Goal: Task Accomplishment & Management: Complete application form

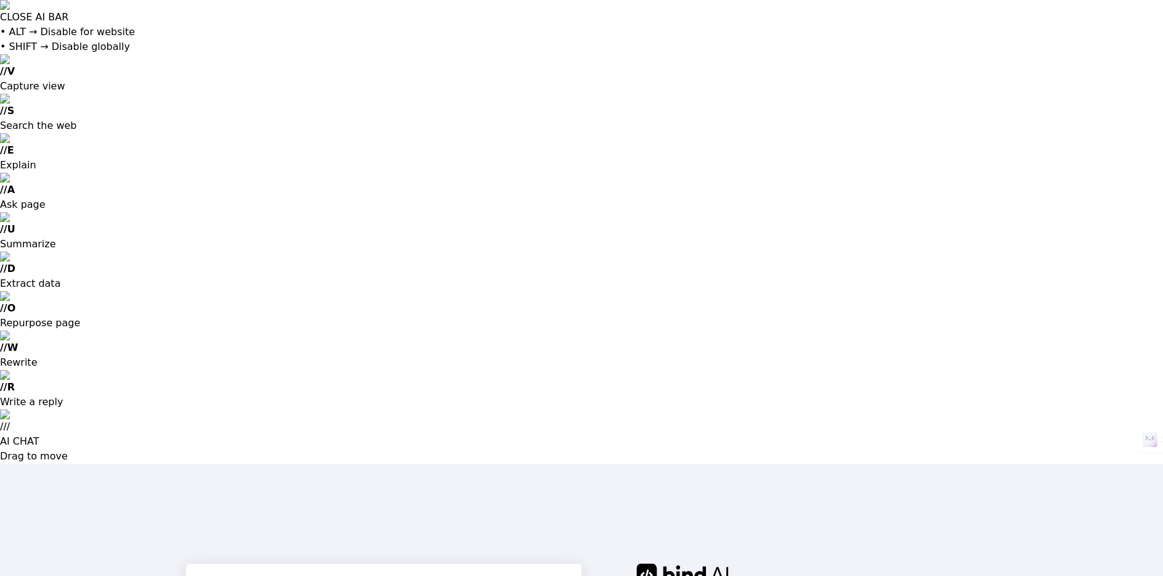
type input "[EMAIL_ADDRESS][DOMAIN_NAME]"
type input "Subhash"
type input "Humming Web"
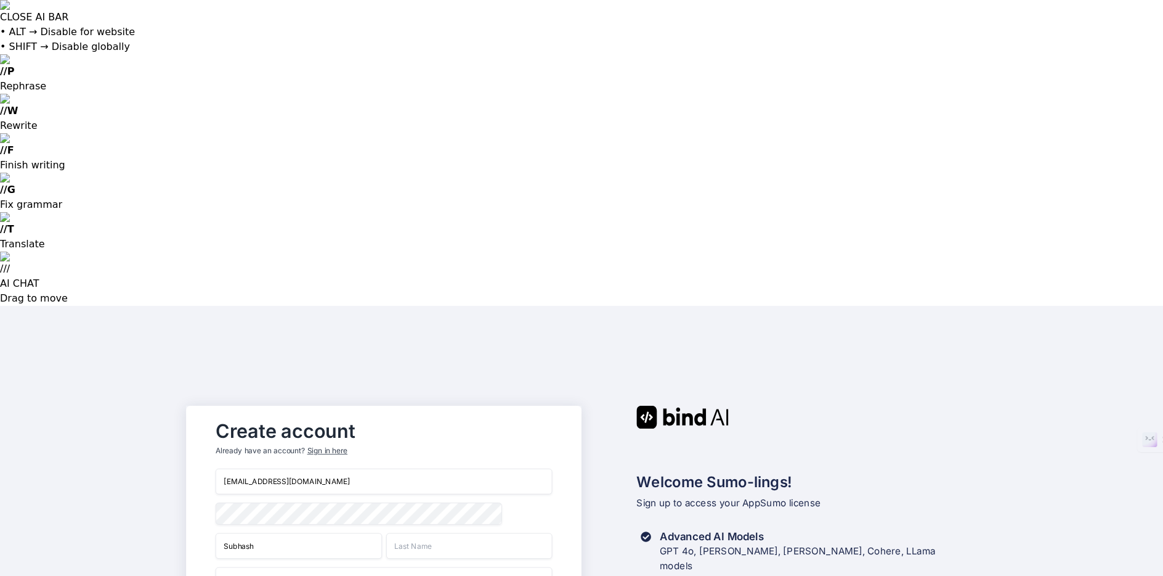
type input "Basnet"
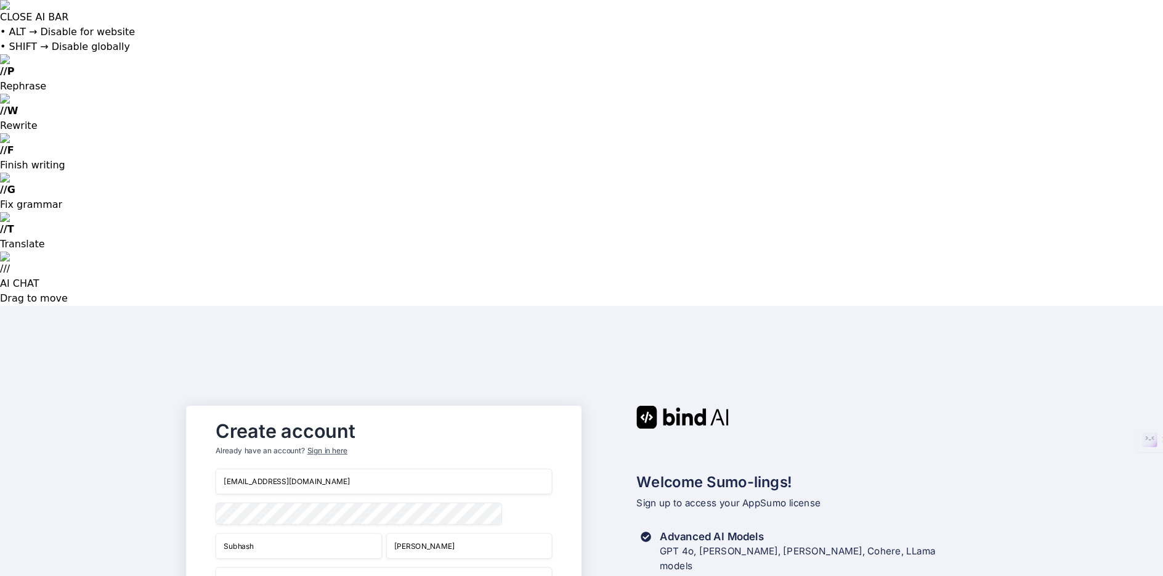
click at [314, 566] on input "Humming Web" at bounding box center [384, 579] width 337 height 26
type input "Humming Web"
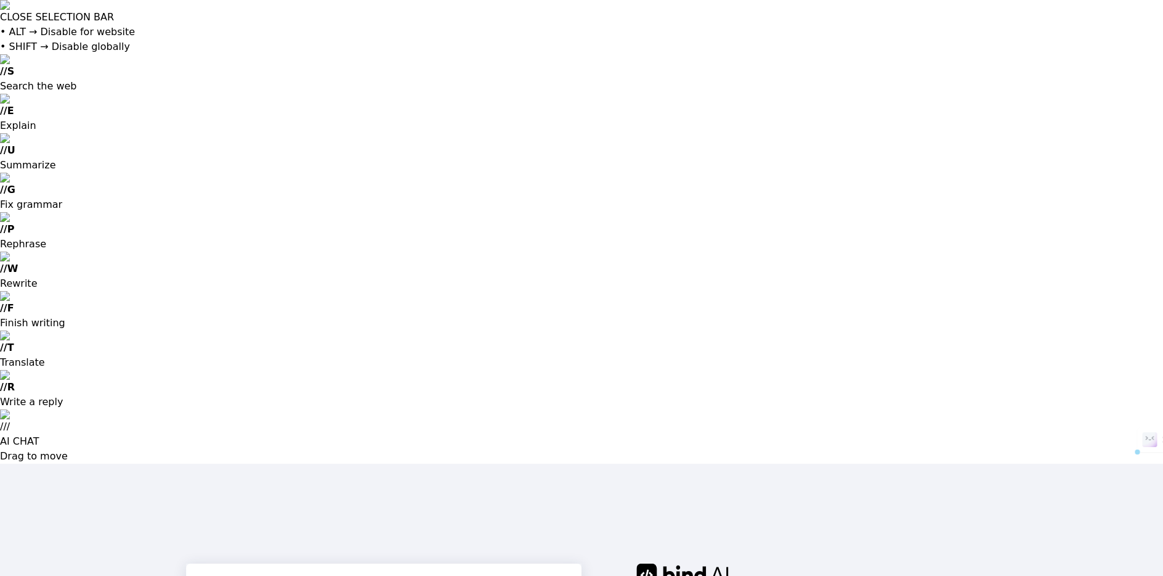
drag, startPoint x: 348, startPoint y: 309, endPoint x: 492, endPoint y: 310, distance: 144.8
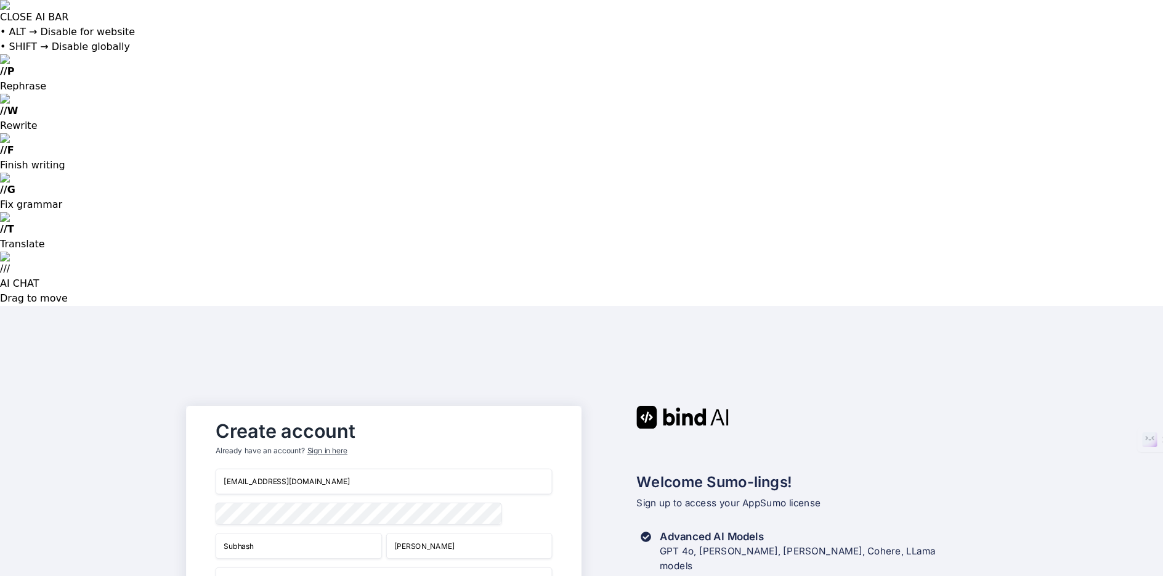
type input "https://www.hummingweb.com.au"
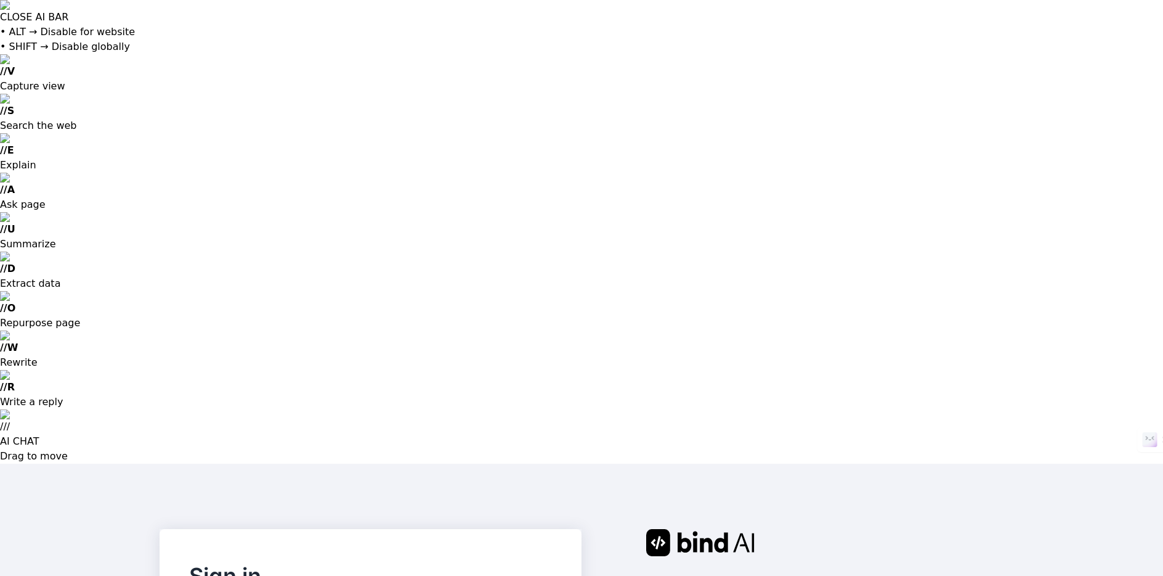
drag, startPoint x: 288, startPoint y: 251, endPoint x: 296, endPoint y: 251, distance: 7.4
type input "[EMAIL_ADDRESS][DOMAIN_NAME]"
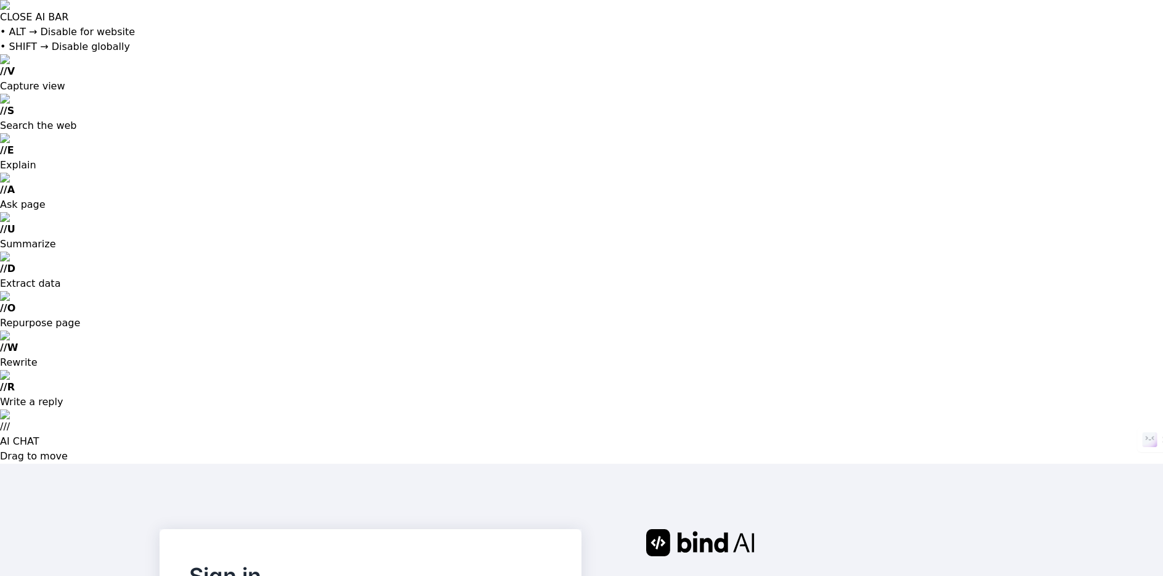
type input "[EMAIL_ADDRESS][DOMAIN_NAME]"
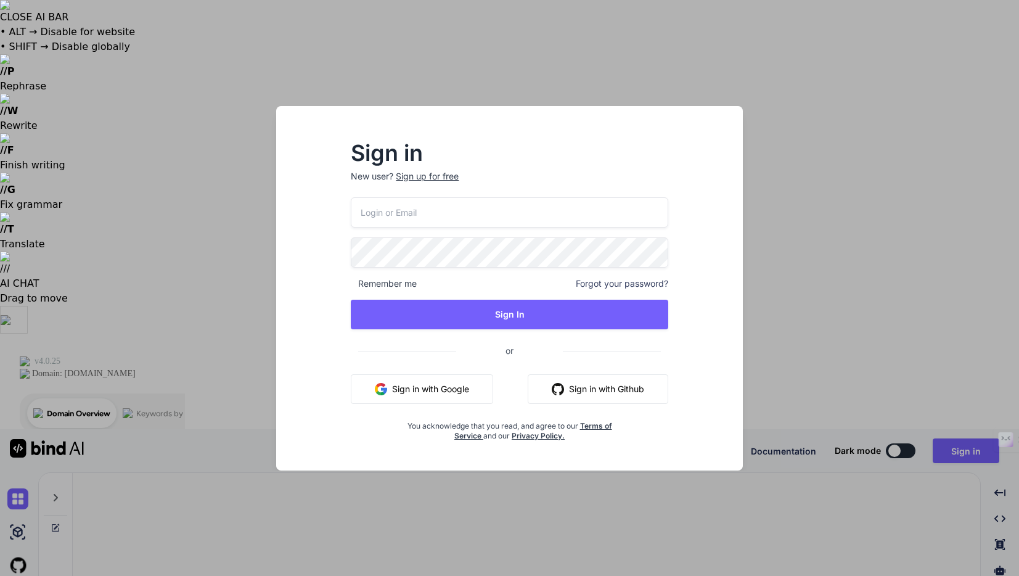
type textarea "x"
click at [425, 211] on input "email" at bounding box center [509, 212] width 317 height 30
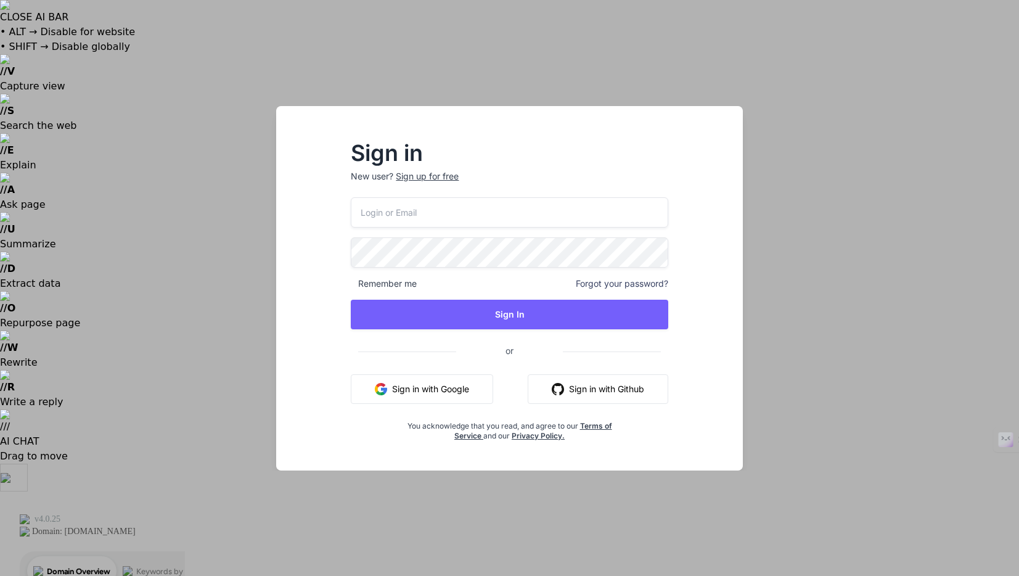
type input "[EMAIL_ADDRESS][DOMAIN_NAME]"
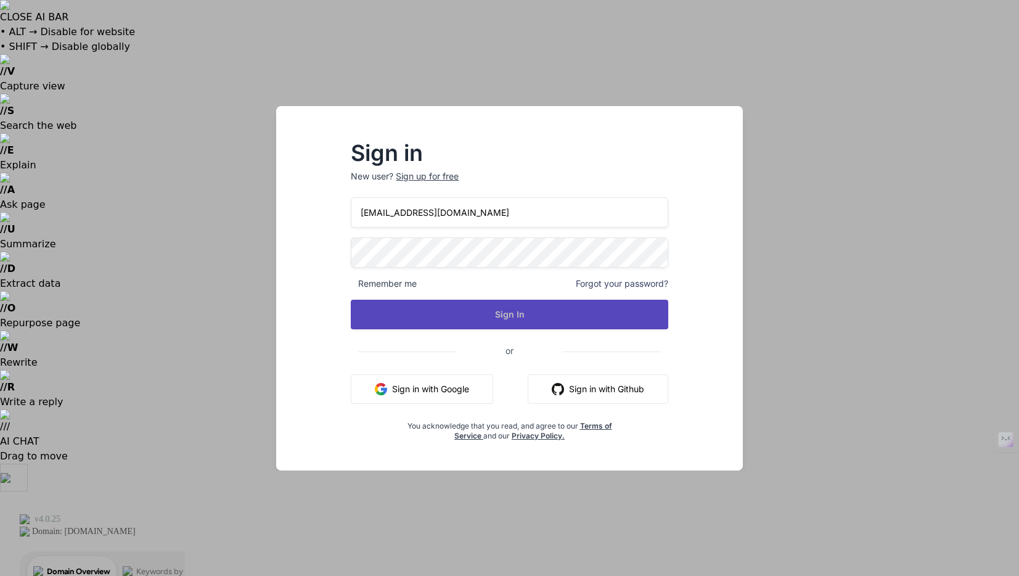
click at [510, 313] on button "Sign In" at bounding box center [509, 314] width 317 height 30
